Goal: Task Accomplishment & Management: Complete application form

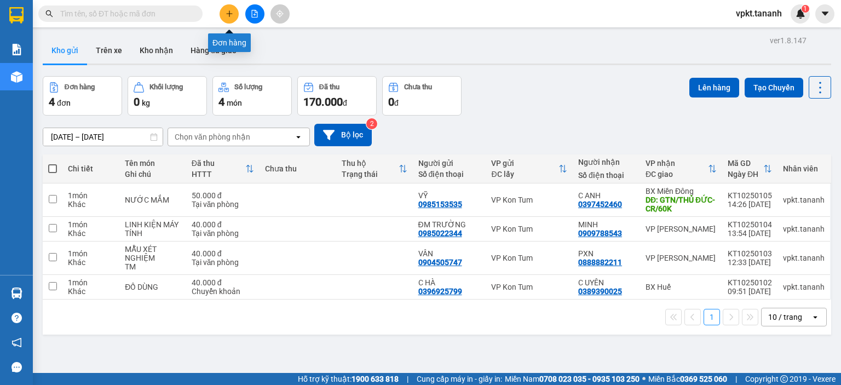
click at [235, 16] on button at bounding box center [229, 13] width 19 height 19
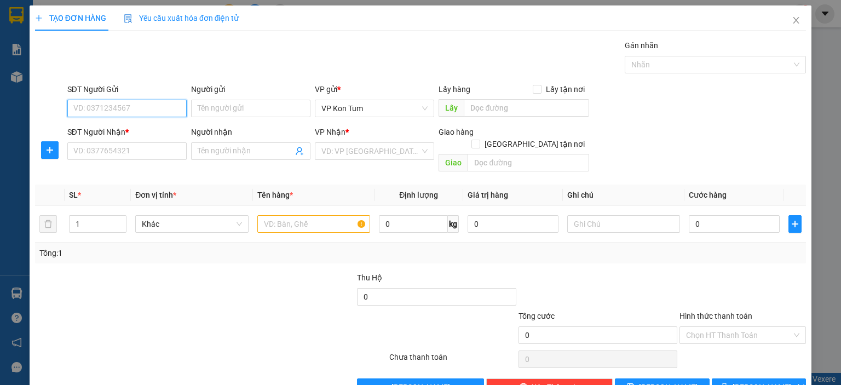
click at [116, 110] on input "SĐT Người Gửi" at bounding box center [126, 109] width 119 height 18
type input "0898395579"
click at [131, 132] on div "0898395579 - A. THẾ" at bounding box center [125, 130] width 105 height 12
type input "A. THẾ"
type input "0769541989"
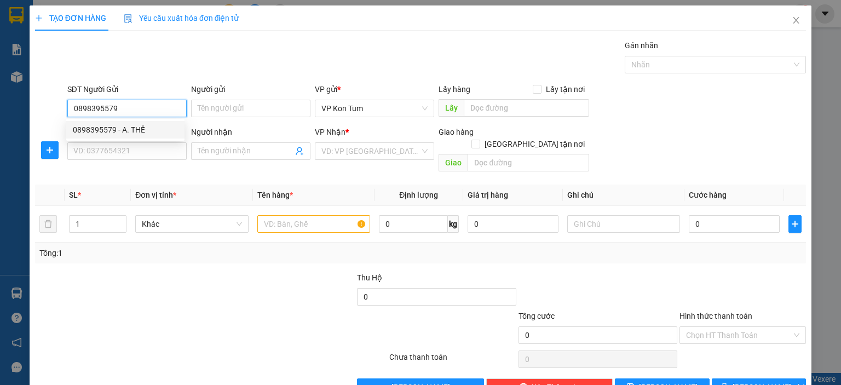
type input "A. TỚI"
type input "30.000"
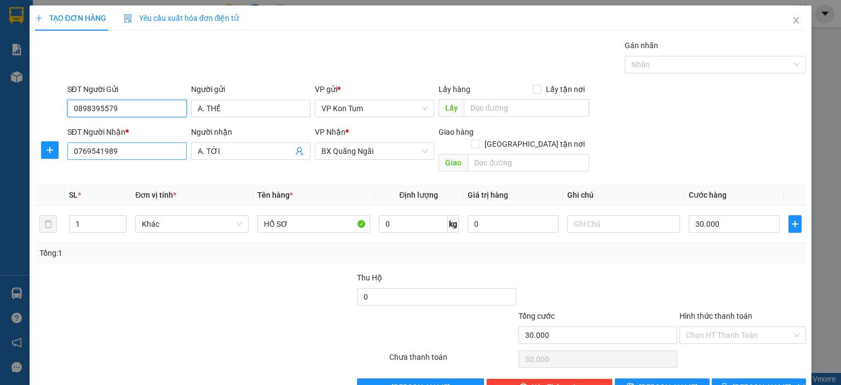
type input "0898395579"
drag, startPoint x: 120, startPoint y: 155, endPoint x: 1, endPoint y: 133, distance: 121.3
click at [1, 135] on div "TẠO ĐƠN HÀNG Yêu cầu xuất hóa đơn điện tử Transit Pickup Surcharge Ids Transit …" at bounding box center [420, 192] width 841 height 385
type input "0973659779"
click at [234, 152] on input "A. TỚI" at bounding box center [245, 151] width 95 height 12
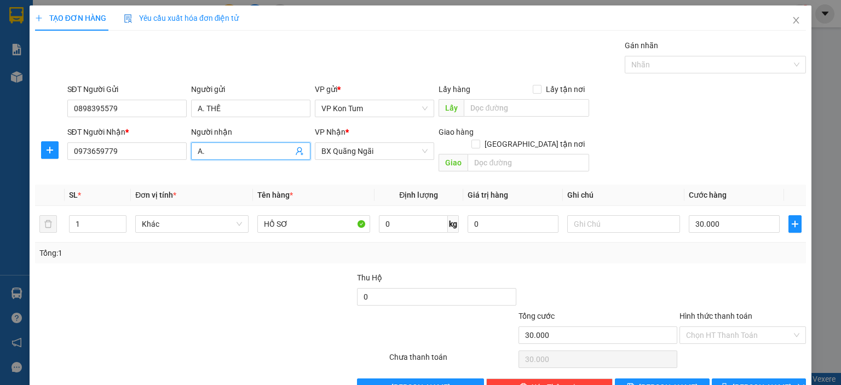
type input "A"
paste input "Ư"
type input "C. THƯ"
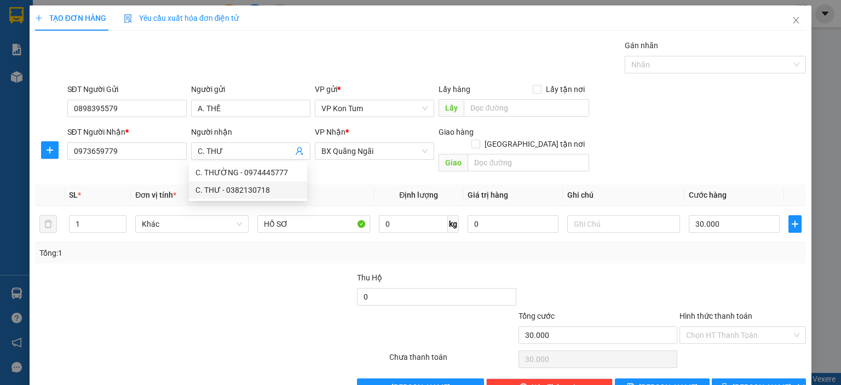
click at [267, 280] on div at bounding box center [275, 291] width 161 height 38
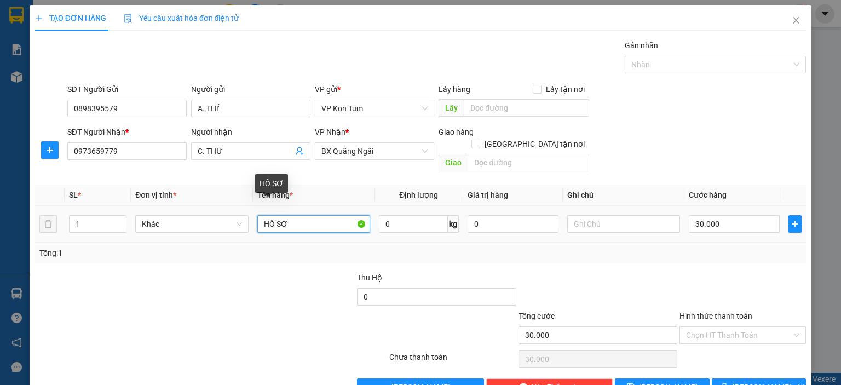
drag, startPoint x: 307, startPoint y: 214, endPoint x: 250, endPoint y: 213, distance: 56.9
click at [253, 213] on td "HỒ SƠ" at bounding box center [314, 224] width 122 height 37
click at [313, 215] on input "text" at bounding box center [313, 224] width 113 height 18
paste input "Â"
paste input "ĂM"
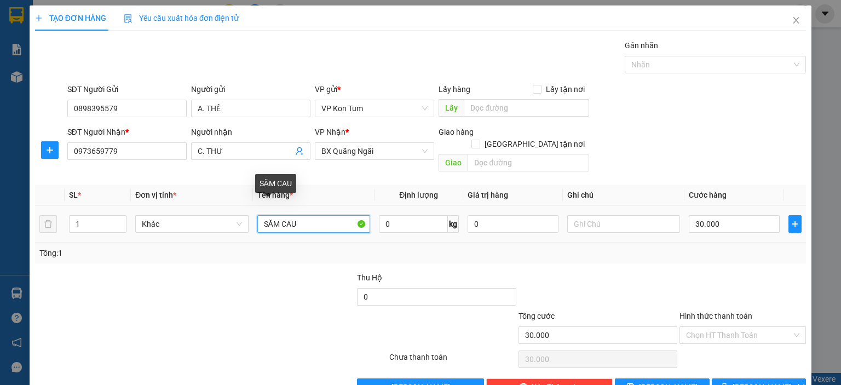
click at [271, 215] on input "SĂM CAU" at bounding box center [313, 224] width 113 height 18
paste input "Â"
type input "SÂM CAU"
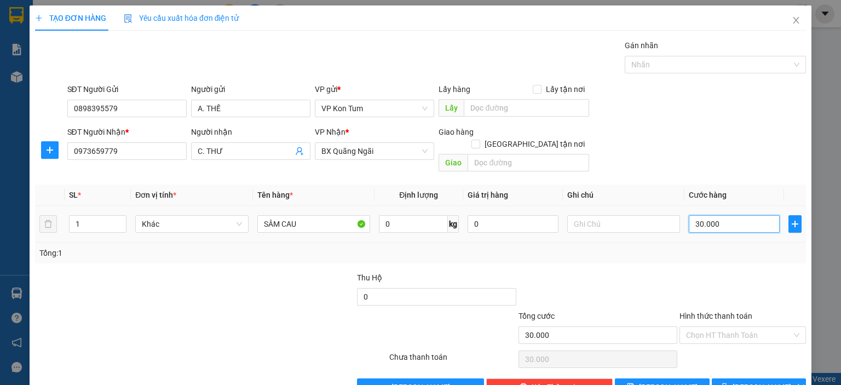
click at [726, 216] on input "30.000" at bounding box center [734, 224] width 91 height 18
type input "0"
type input "5"
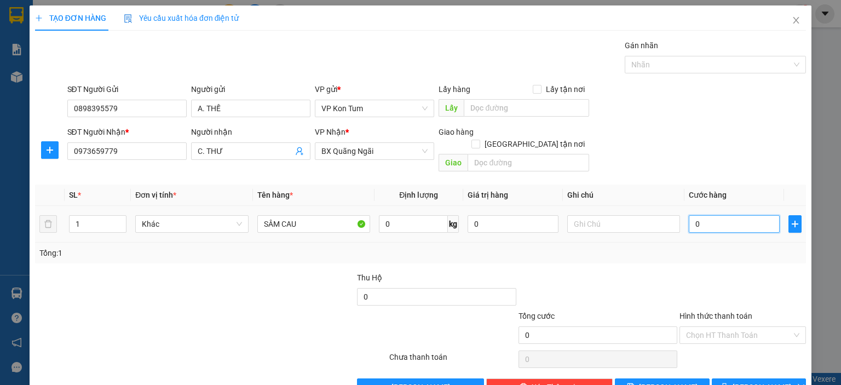
type input "5"
type input "05"
type input "50"
type input "050"
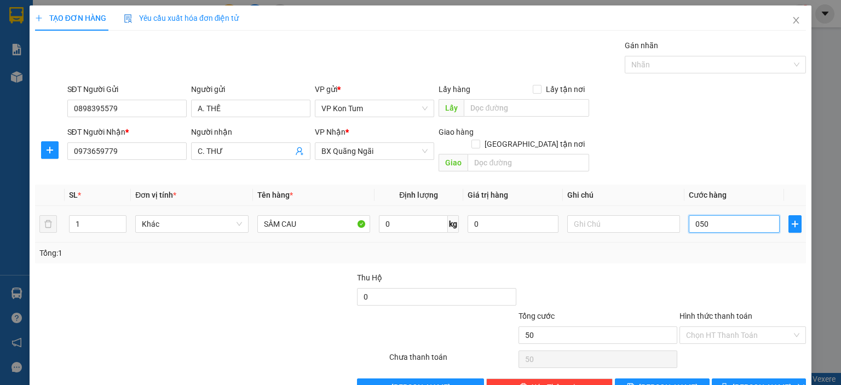
type input "500"
type input "0.500"
type input "50"
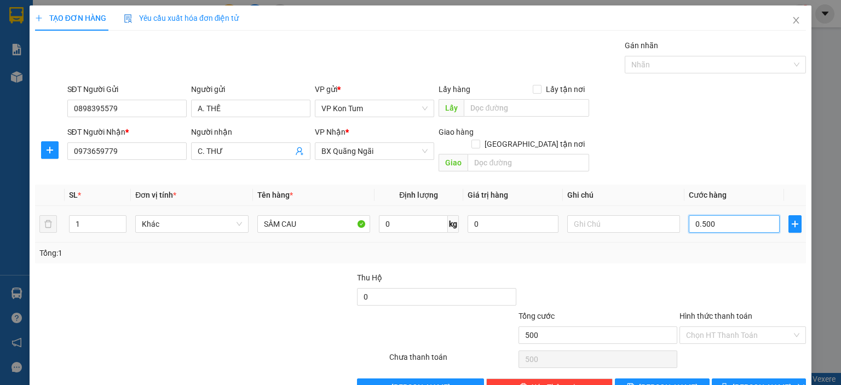
type input "050"
type input "5"
type input "05"
type input "0"
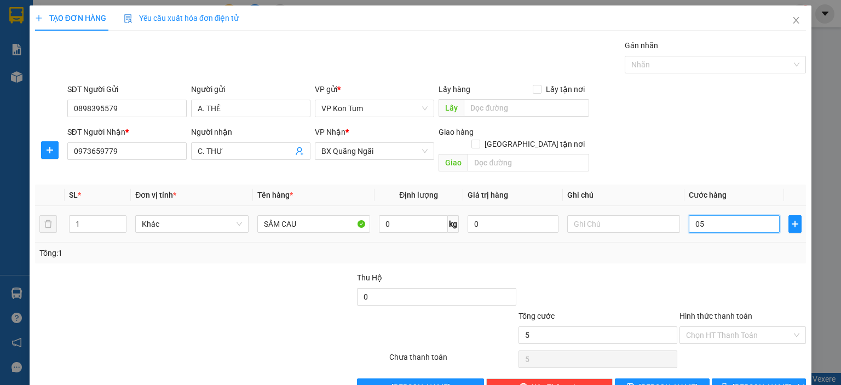
type input "0"
drag, startPoint x: 726, startPoint y: 216, endPoint x: 679, endPoint y: 216, distance: 47.1
click at [684, 216] on td "0" at bounding box center [734, 224] width 100 height 37
type input "5"
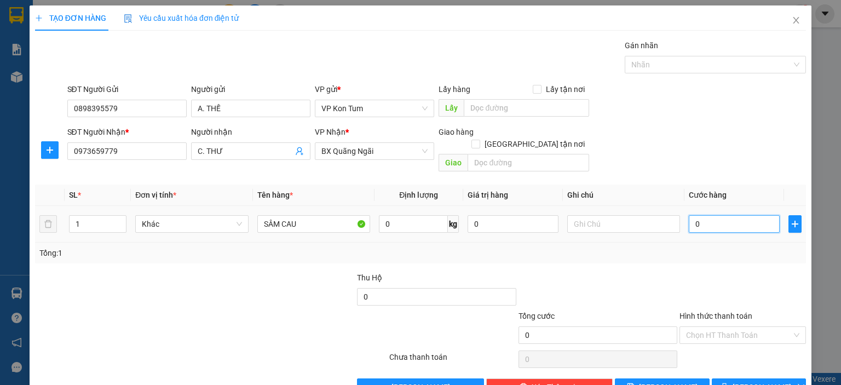
type input "5"
type input "50"
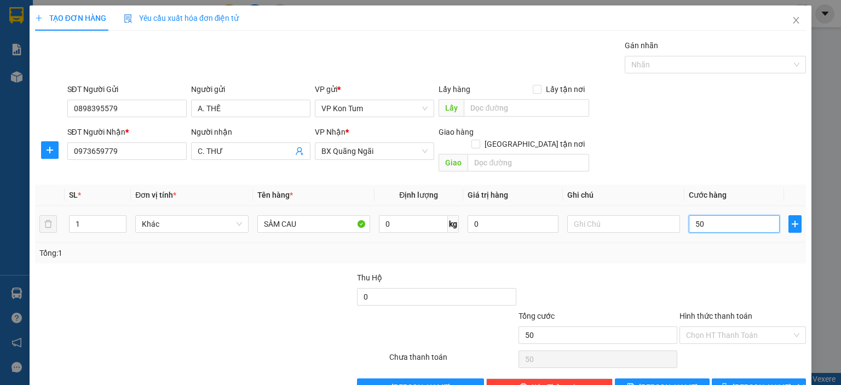
type input "500"
type input "5.000"
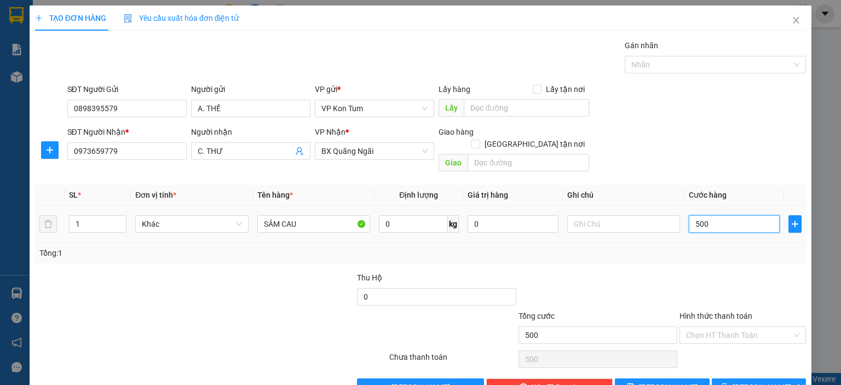
type input "5.000"
type input "50.000"
click at [728, 383] on icon "printer" at bounding box center [724, 387] width 8 height 8
